Goal: Find specific page/section

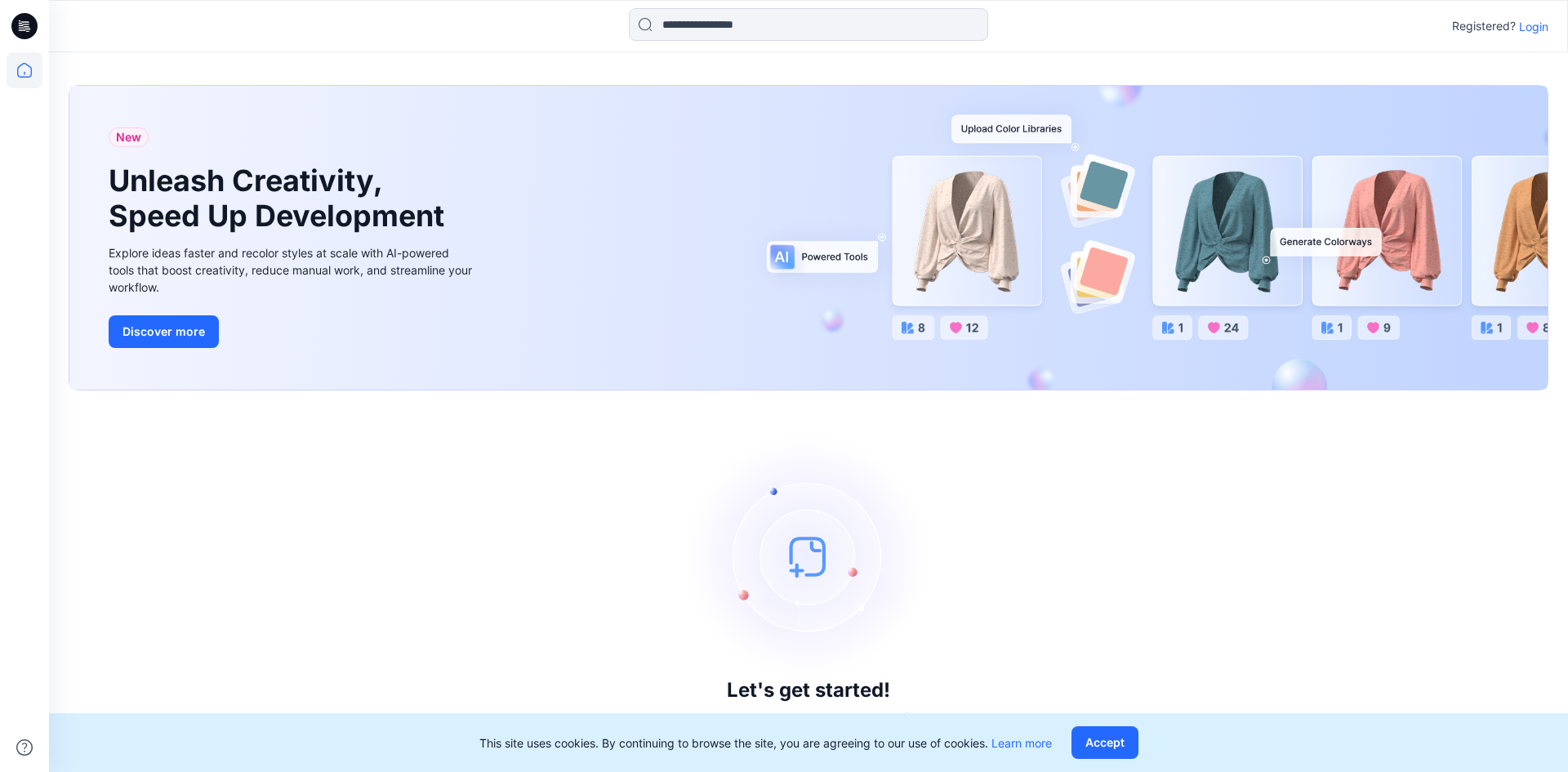
click at [1532, 22] on p "Login" at bounding box center [1534, 26] width 30 height 17
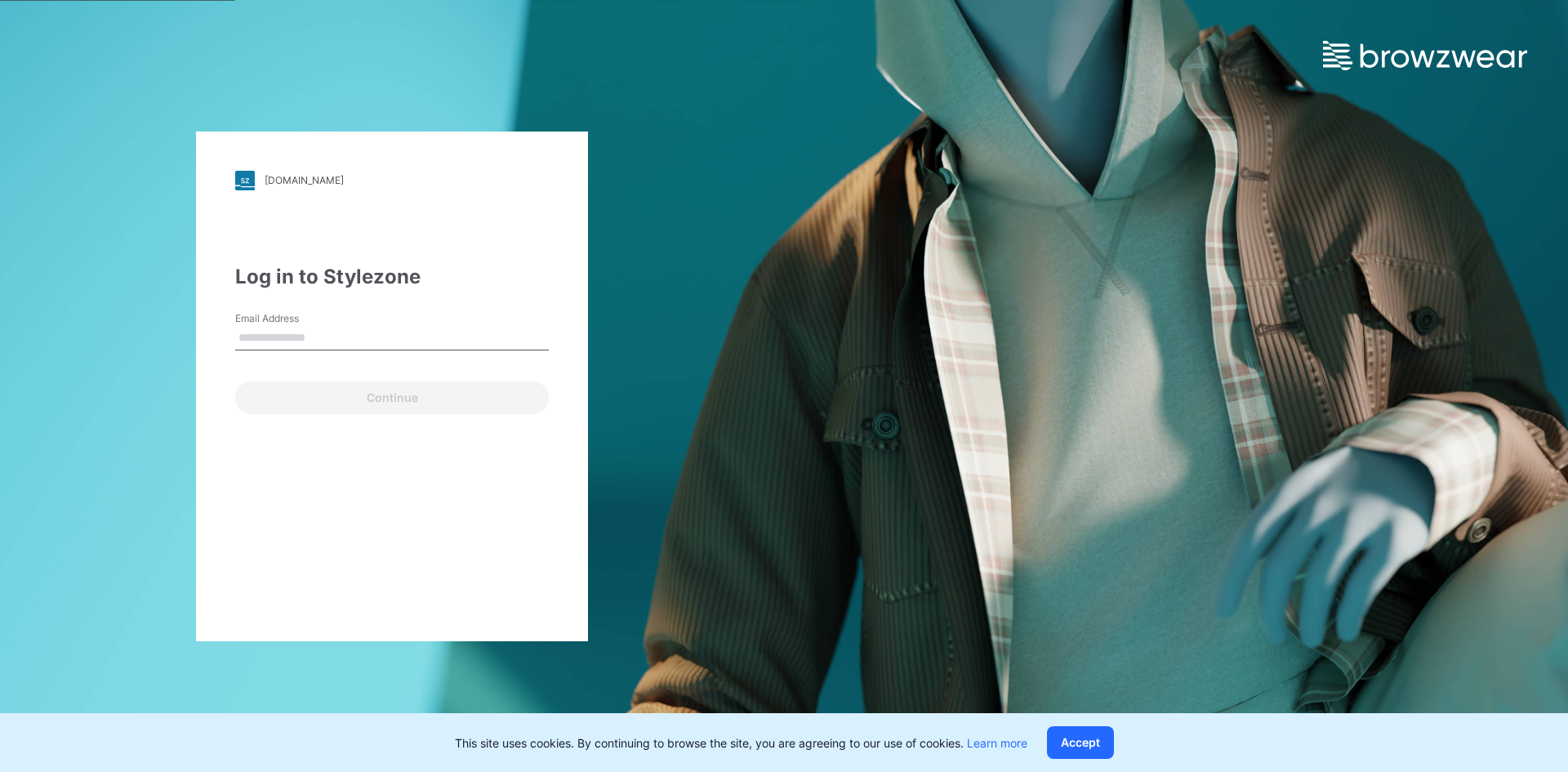
type input "**********"
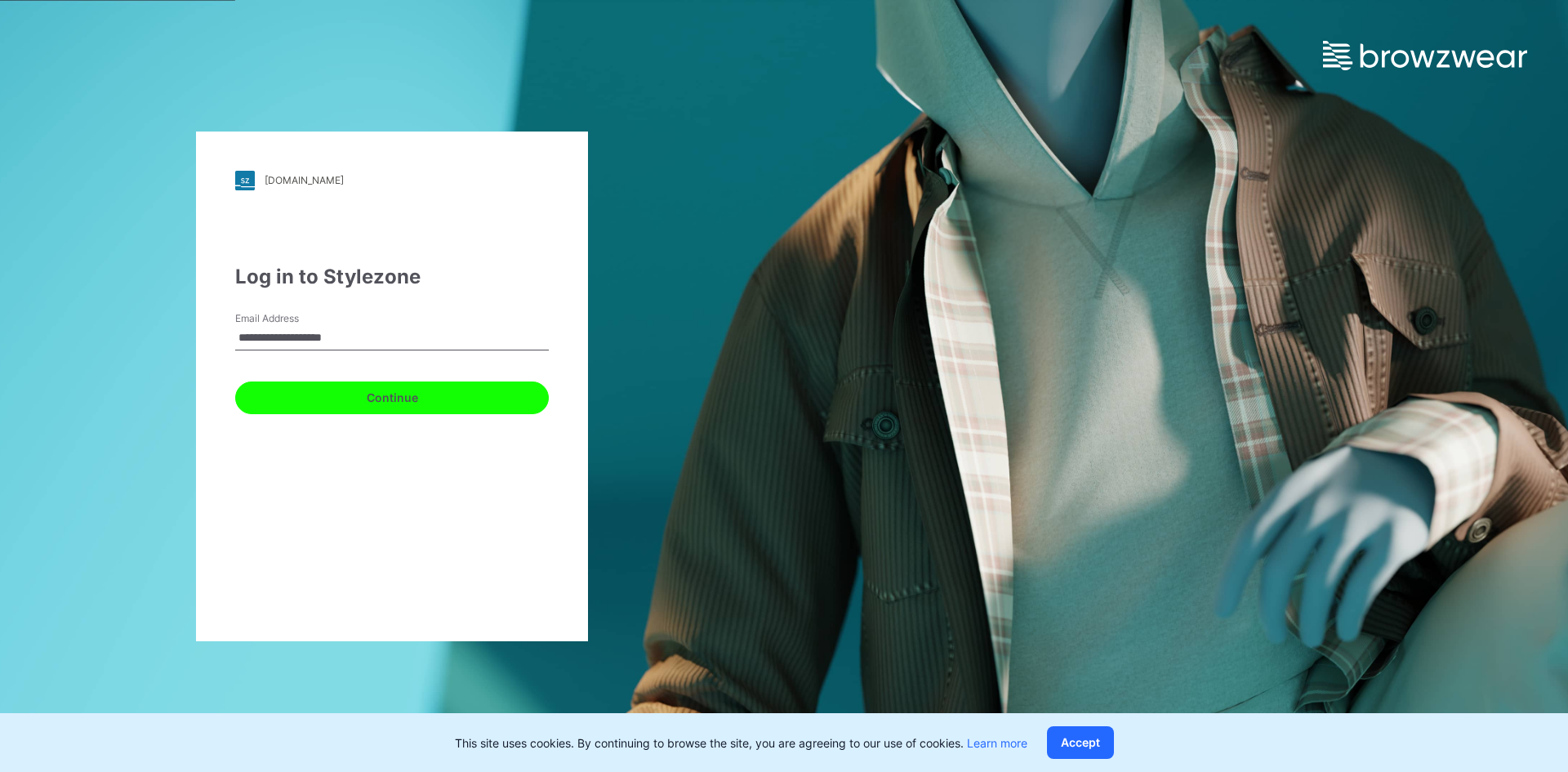
click at [376, 387] on button "Continue" at bounding box center [392, 397] width 313 height 33
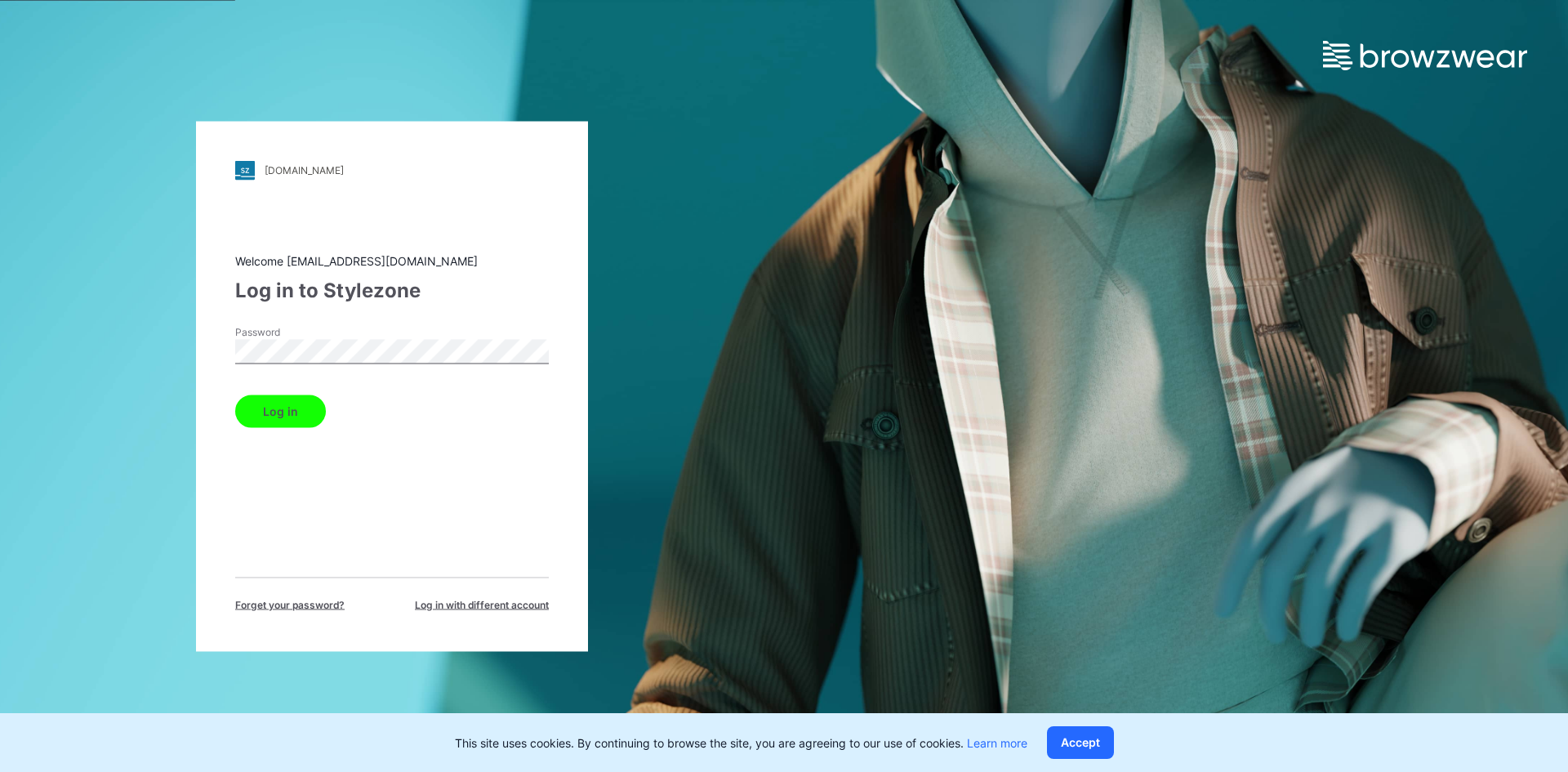
click at [310, 418] on button "Log in" at bounding box center [280, 410] width 90 height 33
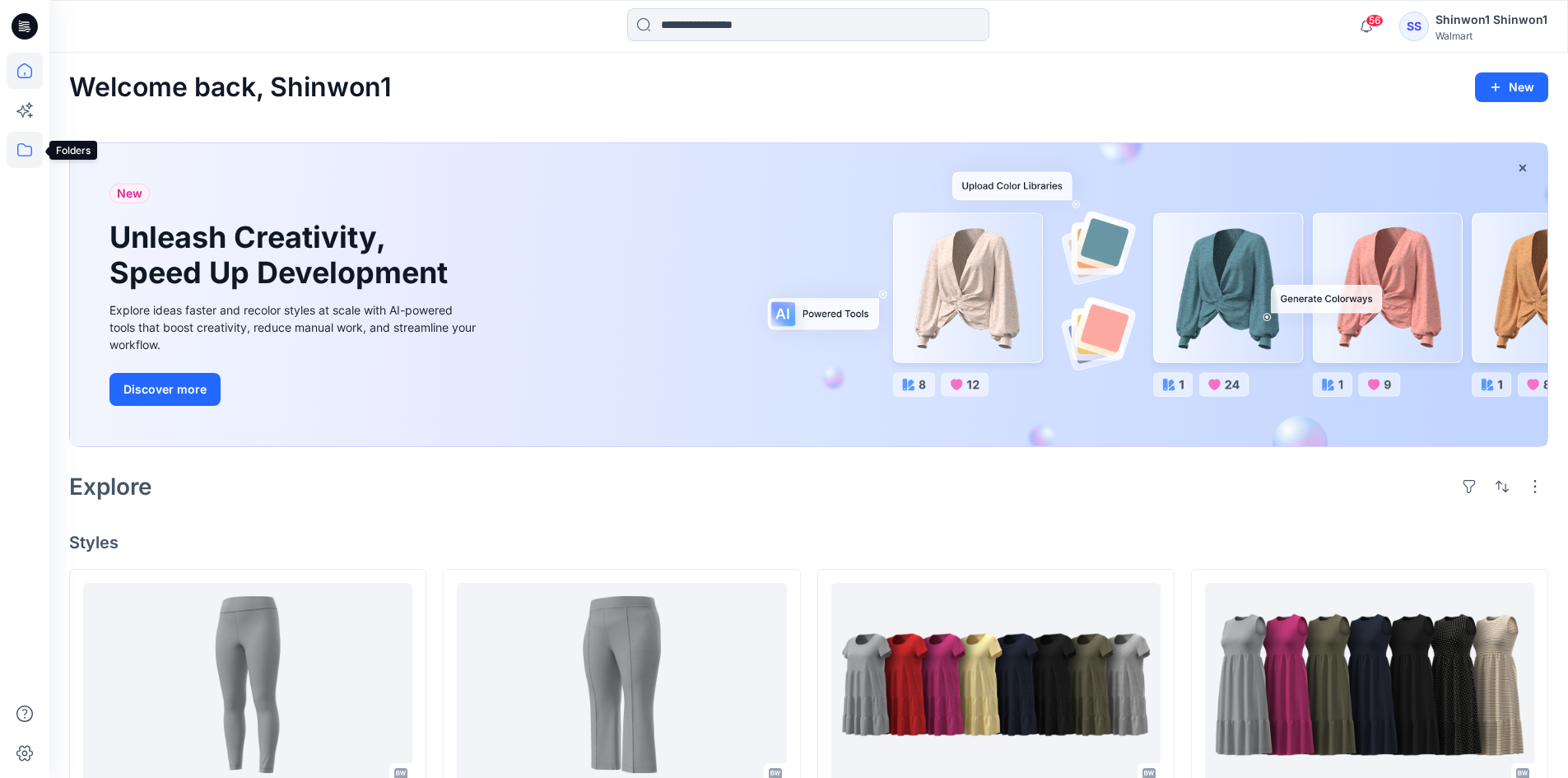
click at [26, 149] on icon at bounding box center [24, 150] width 37 height 37
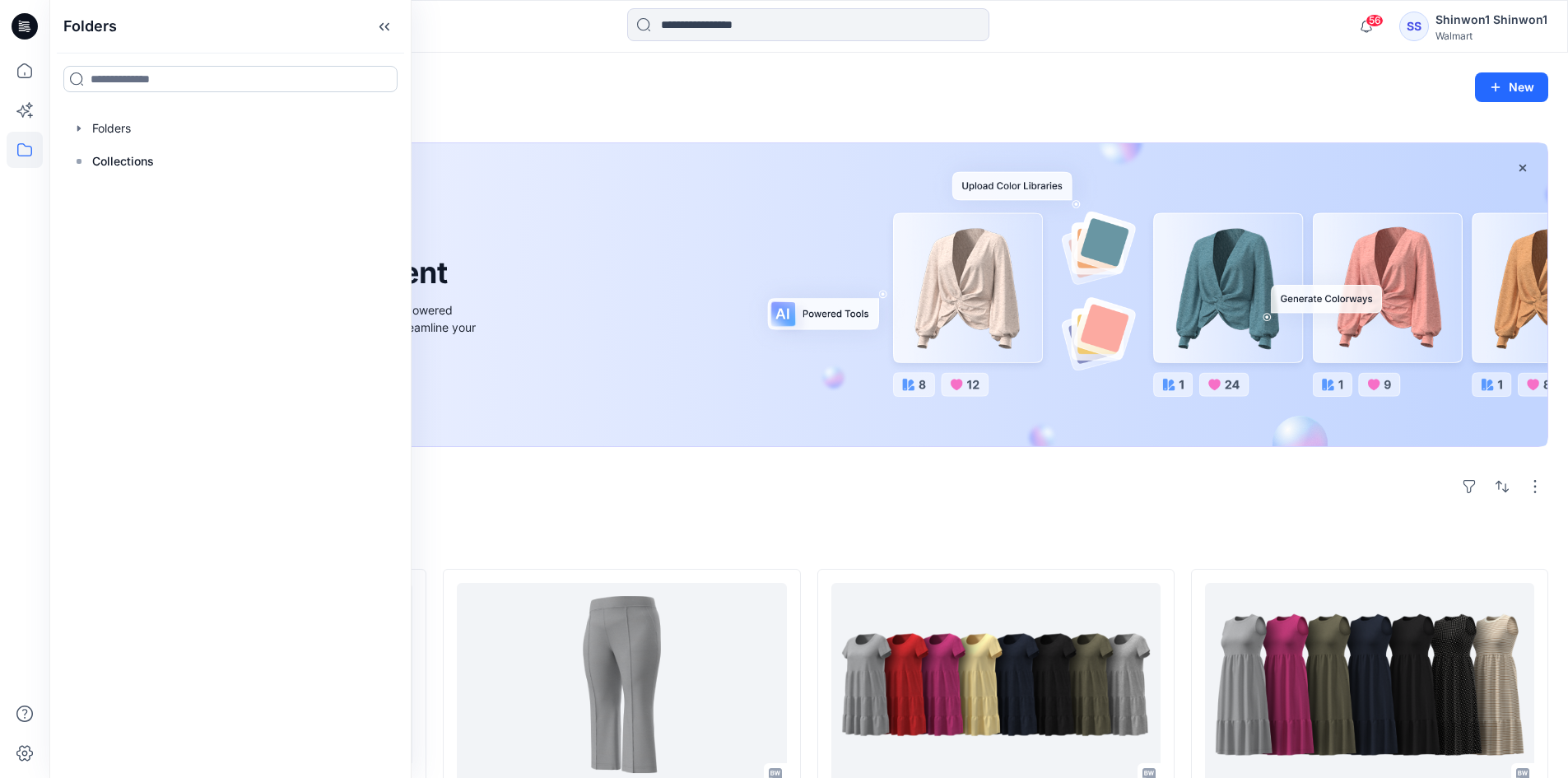
click at [163, 66] on input at bounding box center [231, 79] width 335 height 26
type input "***"
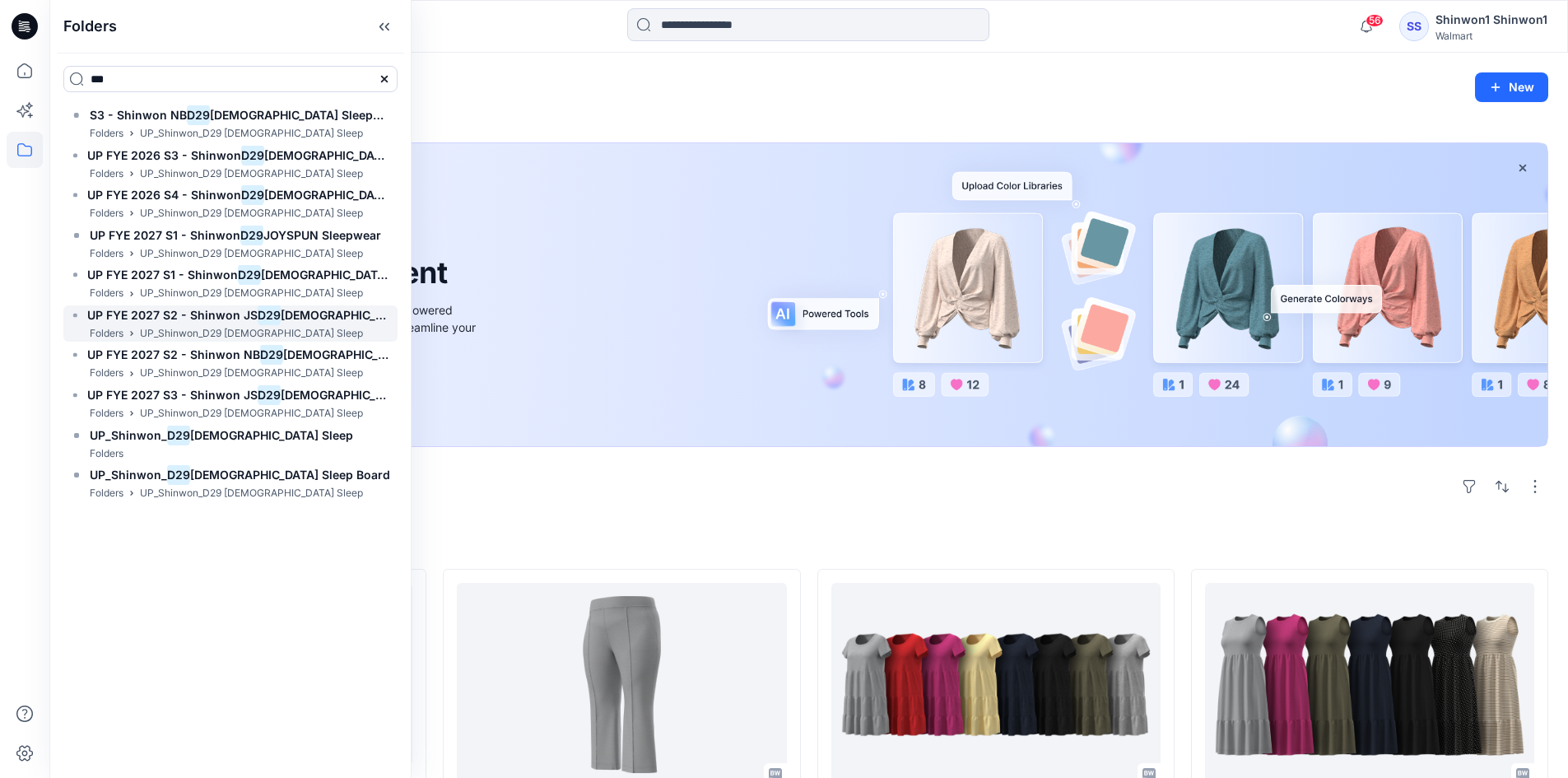
click at [213, 325] on p "UP_Shinwon_D29 [DEMOGRAPHIC_DATA] Sleep" at bounding box center [251, 334] width 223 height 17
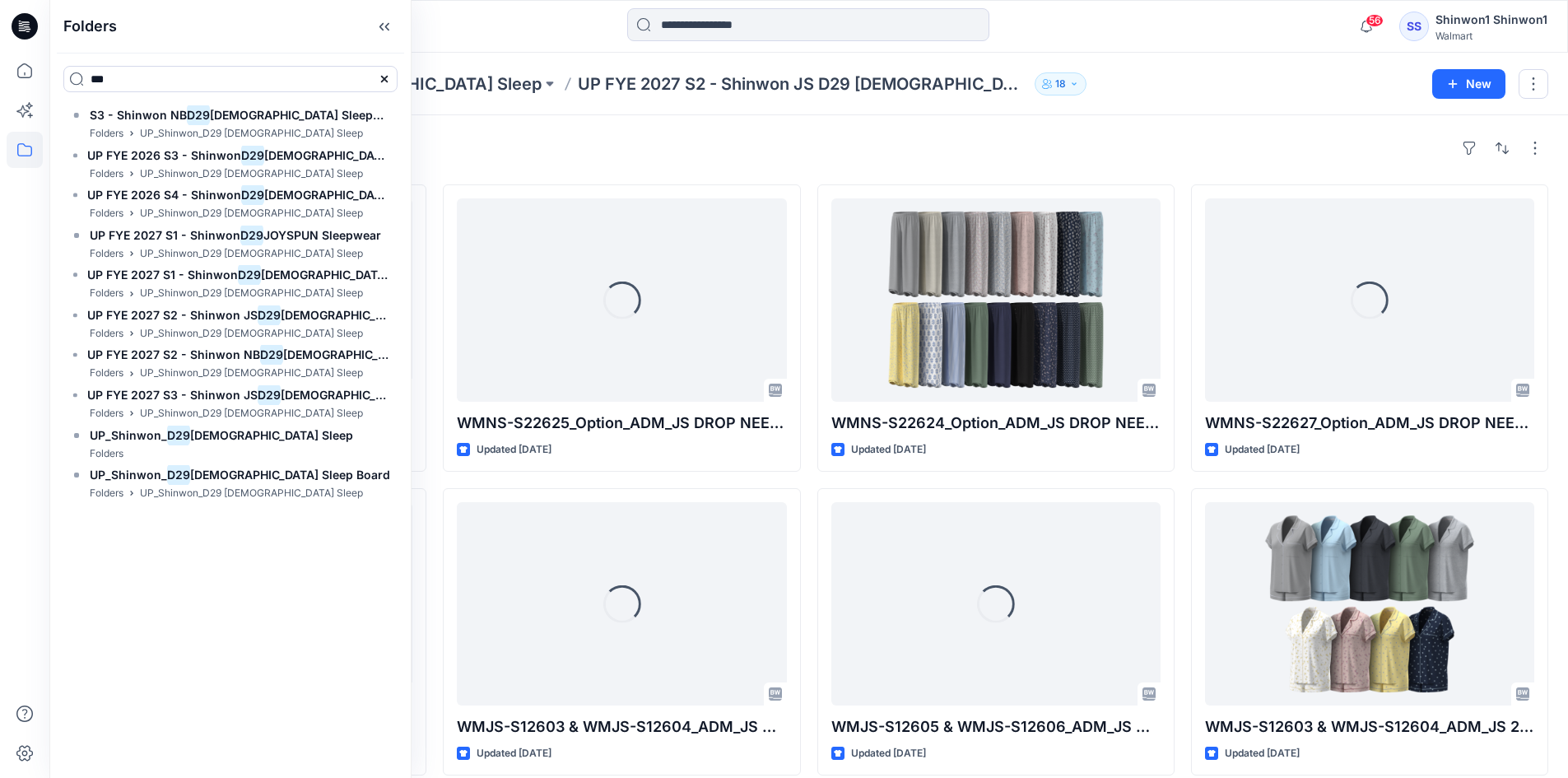
click at [804, 128] on div "Styles Loading... WMNS-S22626-Option_ADM_JS DROP NEEDLE SS Top Updated [DATE] W…" at bounding box center [809, 637] width 1518 height 1044
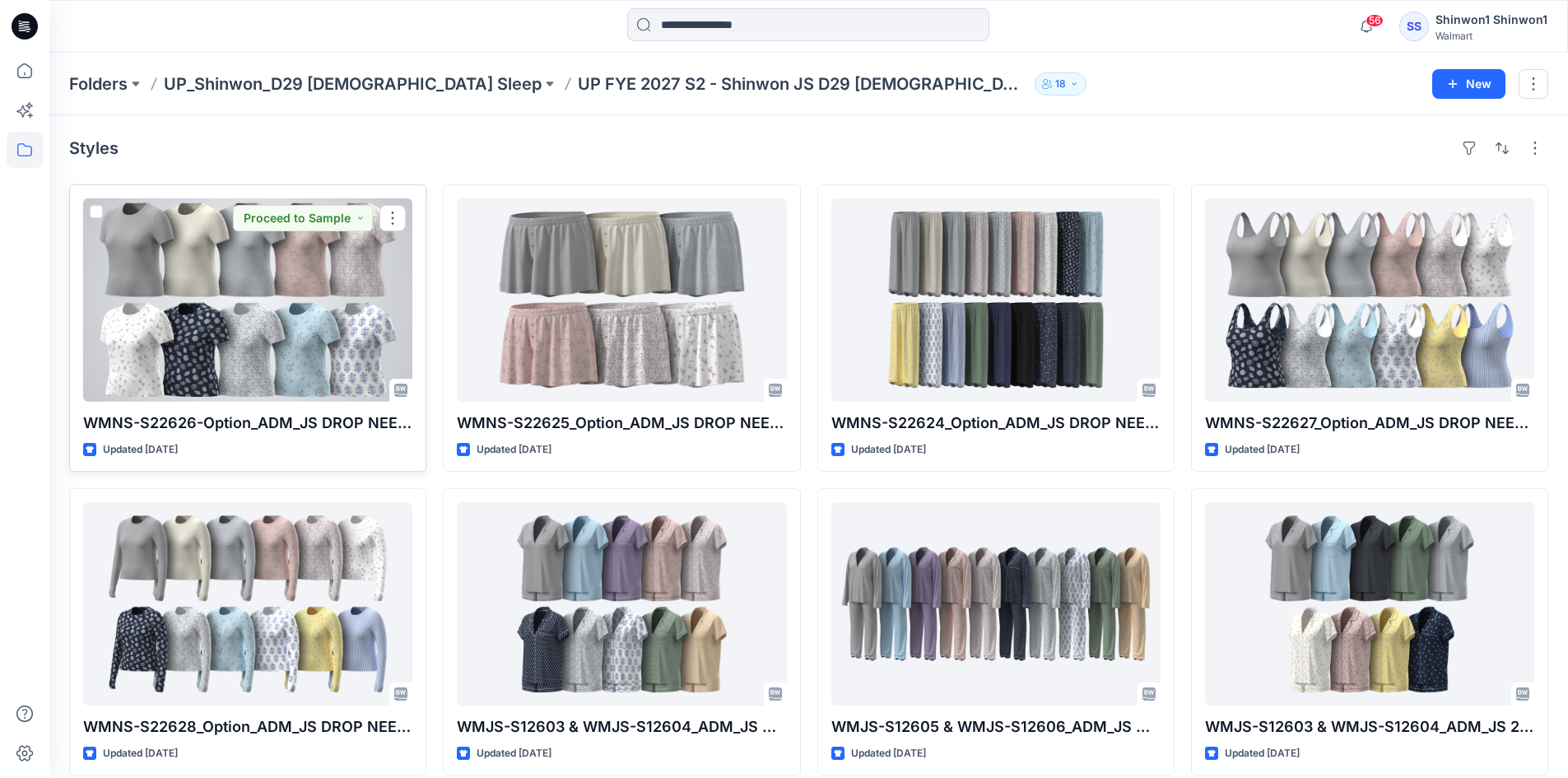
click at [261, 316] on div at bounding box center [247, 300] width 329 height 203
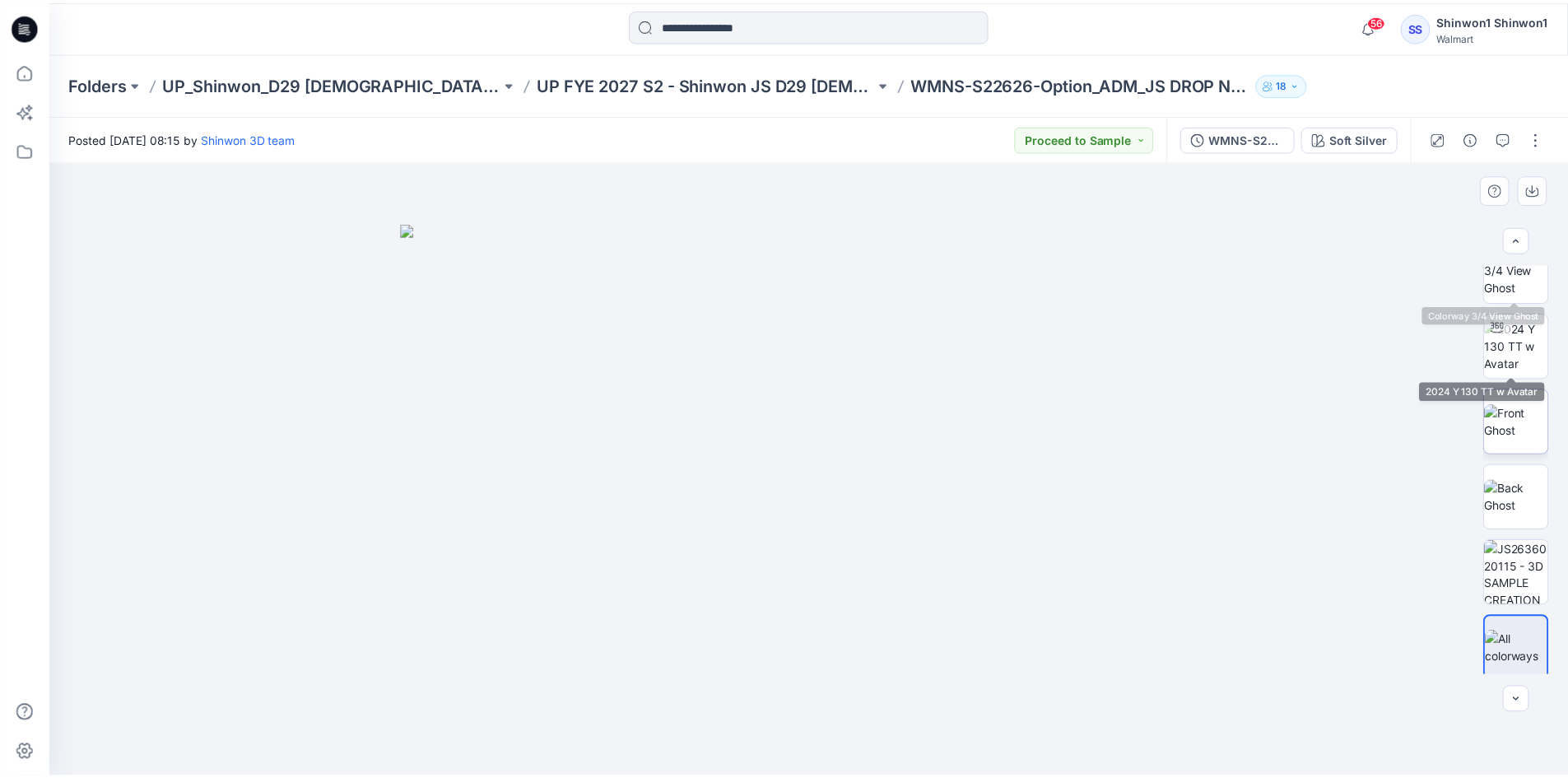
scroll to position [33, 0]
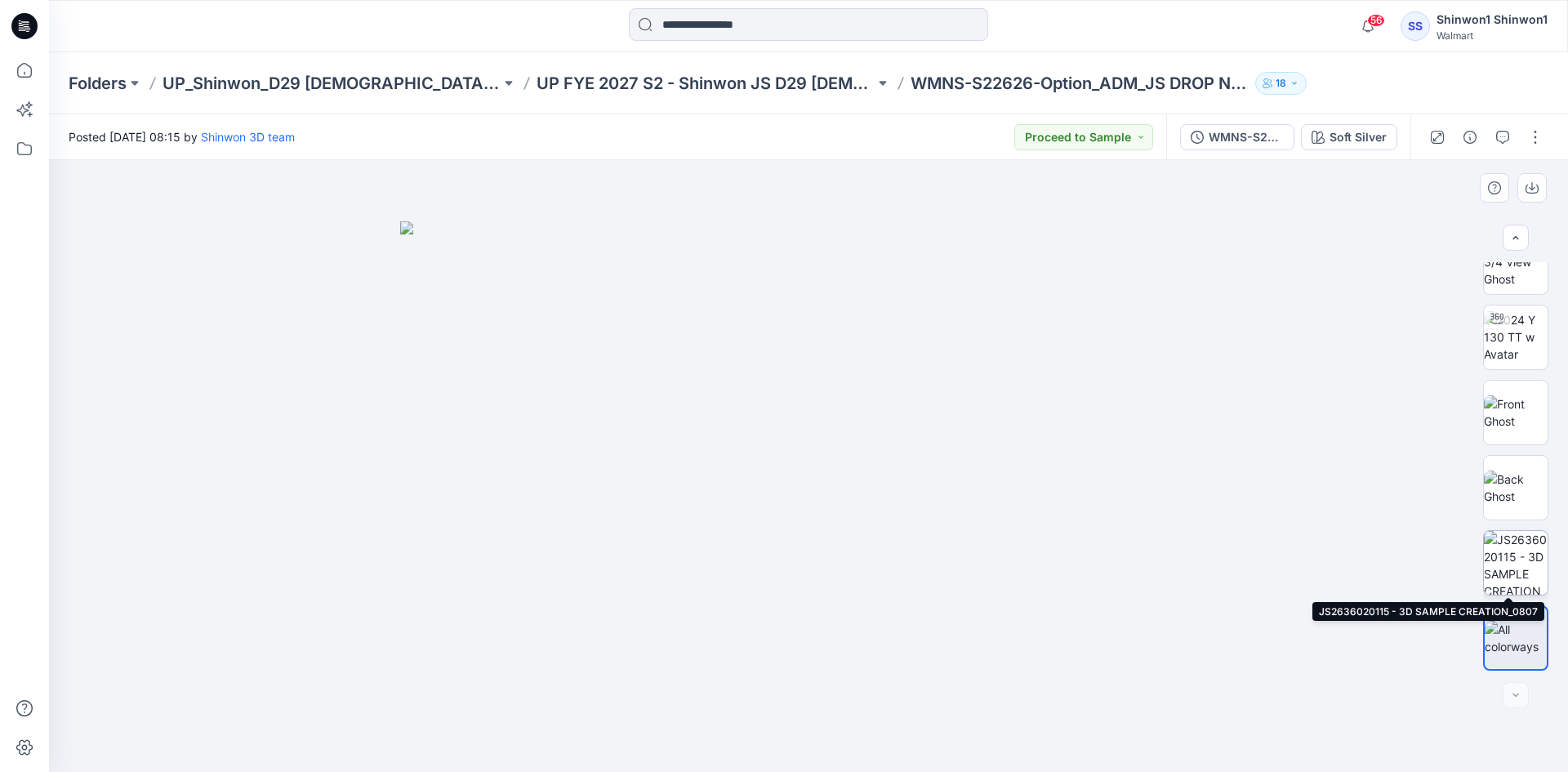
click at [1509, 566] on img at bounding box center [1516, 563] width 63 height 63
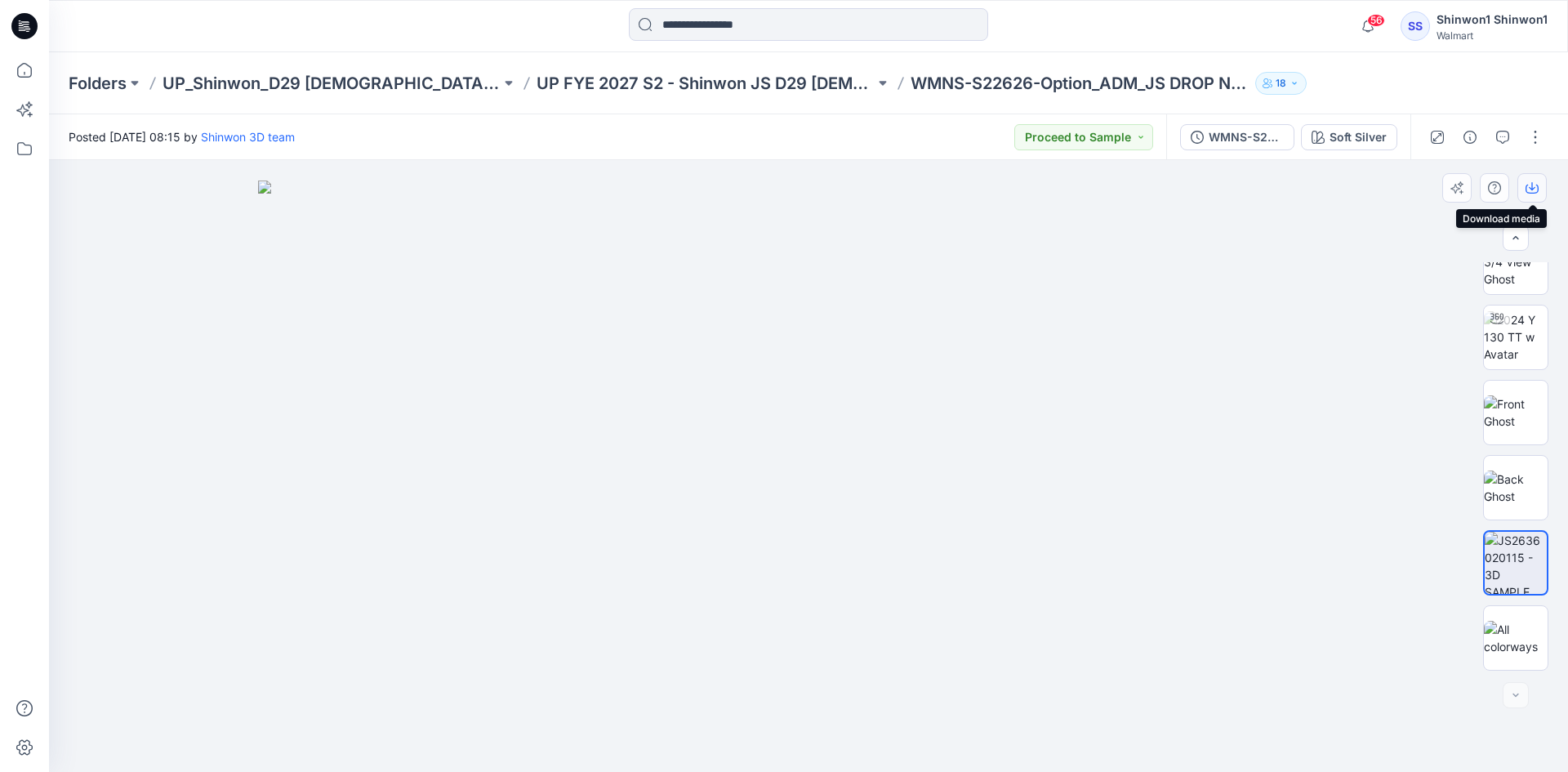
click at [1530, 185] on icon "button" at bounding box center [1532, 188] width 13 height 13
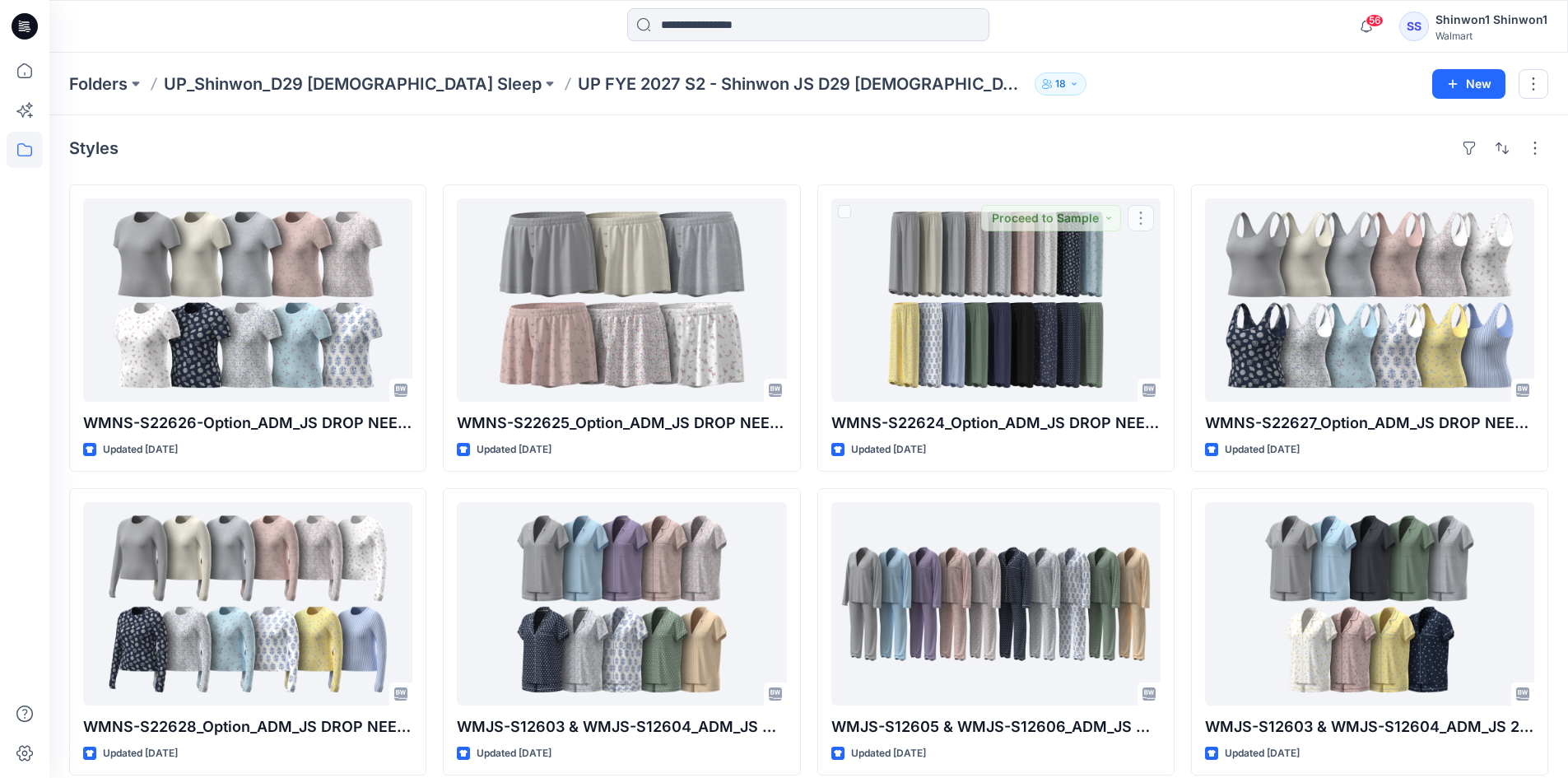
click at [1022, 148] on div "Styles" at bounding box center [809, 148] width 1479 height 26
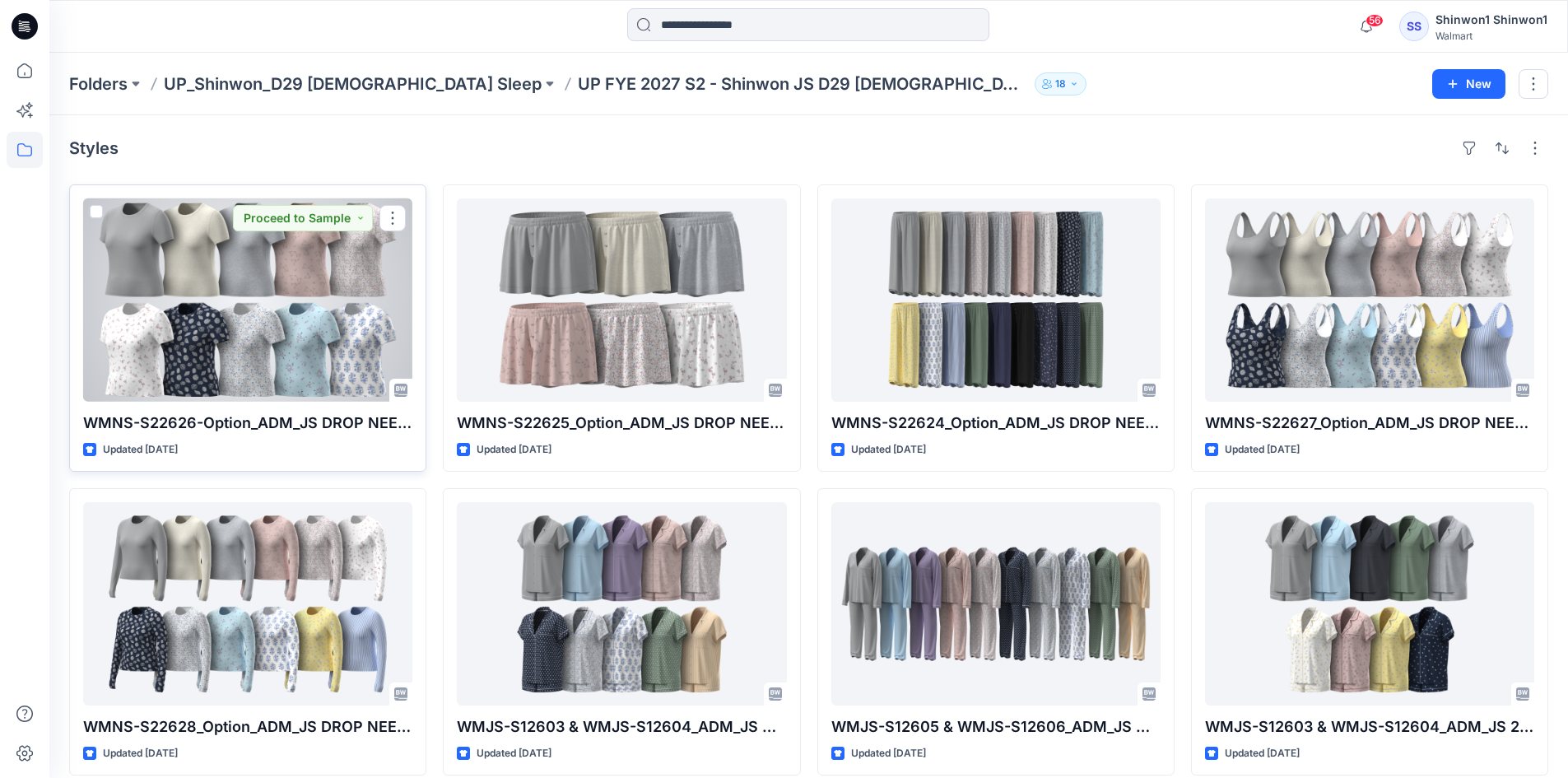
click at [319, 331] on div at bounding box center [247, 300] width 329 height 203
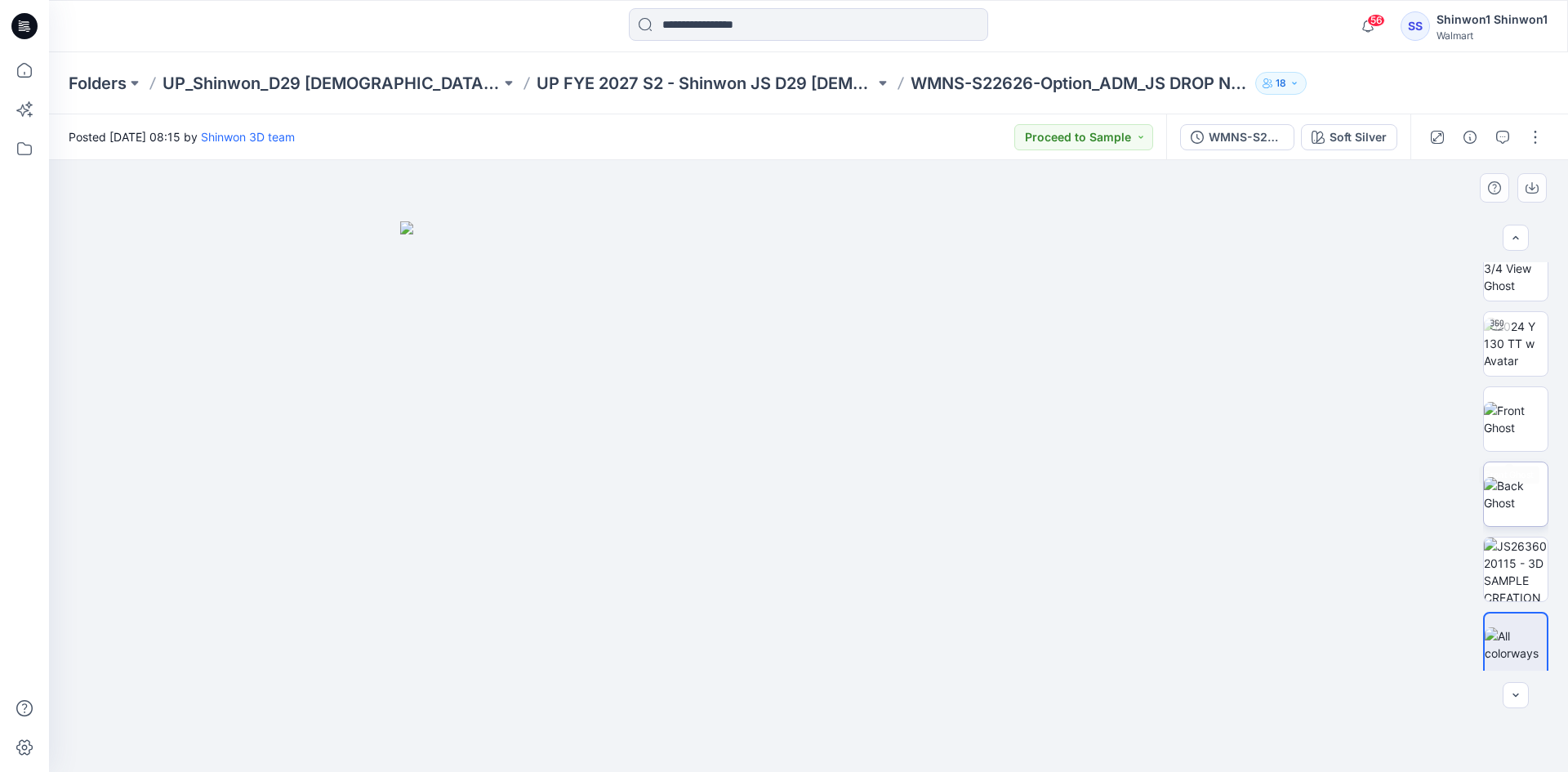
scroll to position [33, 0]
click at [1516, 553] on img at bounding box center [1516, 563] width 63 height 63
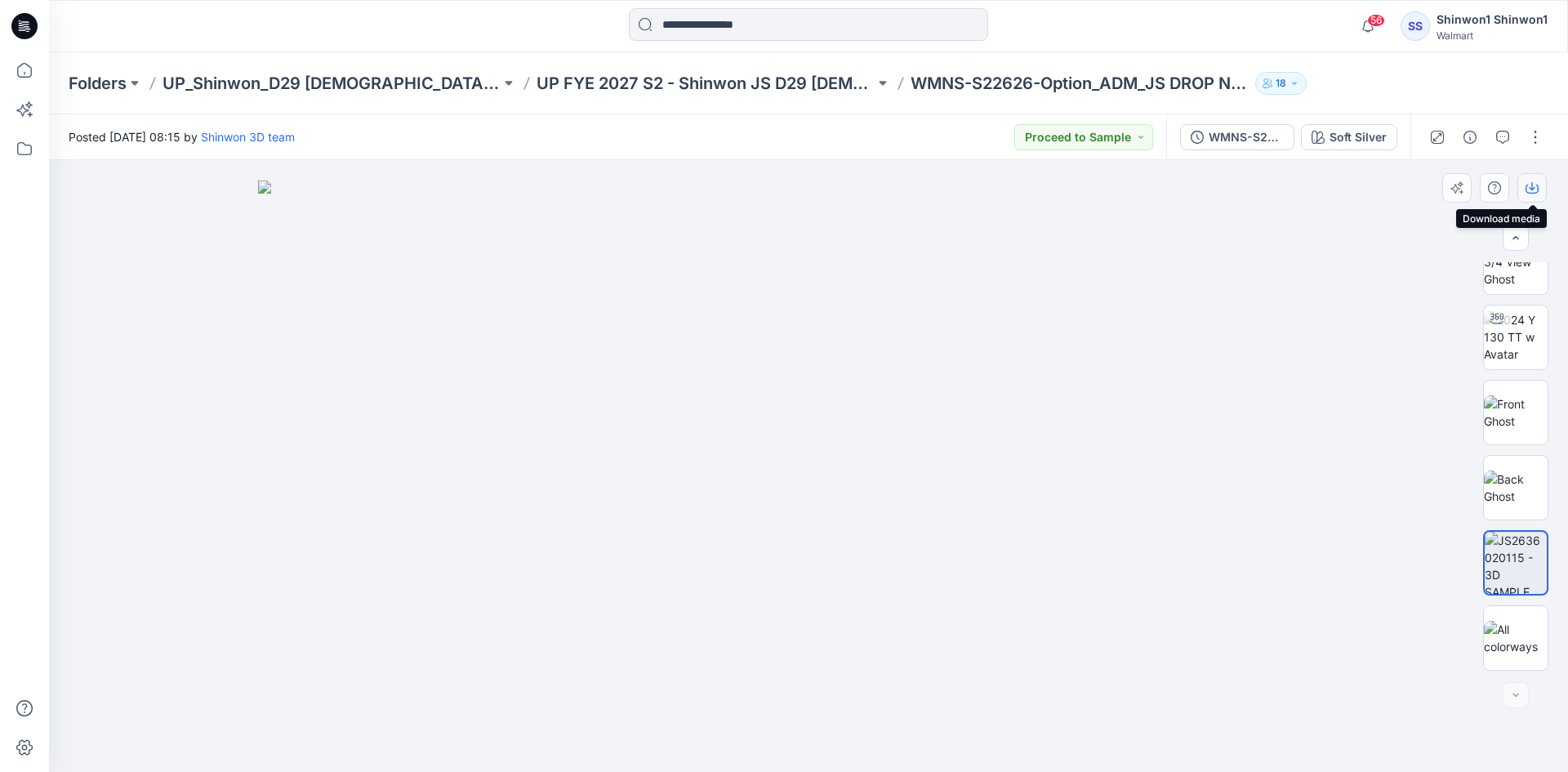
click at [1531, 187] on icon "button" at bounding box center [1532, 188] width 13 height 13
